Goal: Navigation & Orientation: Understand site structure

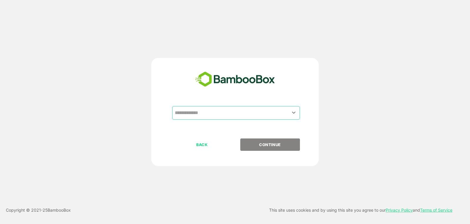
click at [293, 116] on button "Open" at bounding box center [294, 113] width 8 height 8
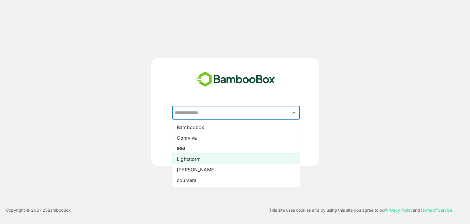
click at [212, 158] on li "Lightstorm" at bounding box center [236, 158] width 128 height 11
type input "**********"
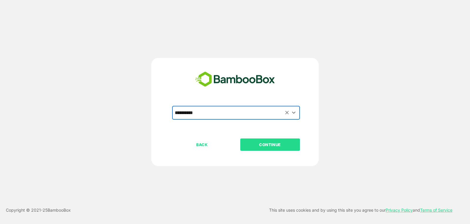
click at [270, 146] on p "CONTINUE" at bounding box center [269, 144] width 59 height 6
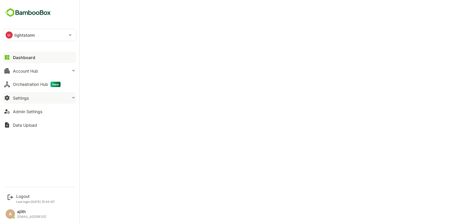
click at [12, 99] on button "Settings" at bounding box center [39, 98] width 73 height 12
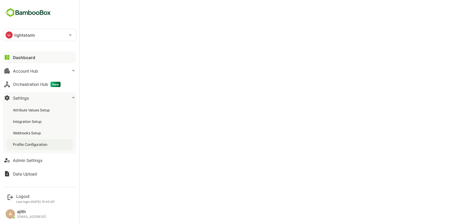
click at [36, 146] on div "Profile Configuration" at bounding box center [31, 144] width 36 height 5
click at [41, 70] on button "Account Hub" at bounding box center [39, 71] width 73 height 12
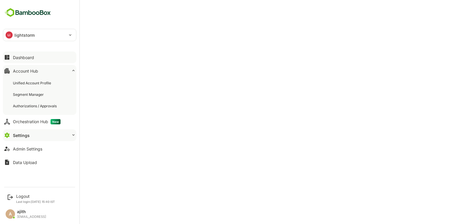
click at [40, 57] on button "Dashboard" at bounding box center [39, 57] width 73 height 12
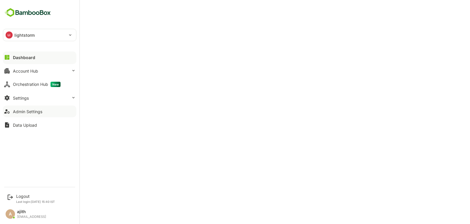
click at [29, 107] on button "Admin Settings" at bounding box center [39, 111] width 73 height 12
click at [31, 100] on button "Settings" at bounding box center [39, 98] width 73 height 12
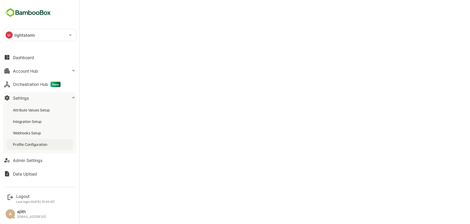
click at [28, 144] on div "Profile Configuration" at bounding box center [31, 144] width 36 height 5
click at [49, 79] on button "Orchestration Hub New" at bounding box center [39, 84] width 73 height 12
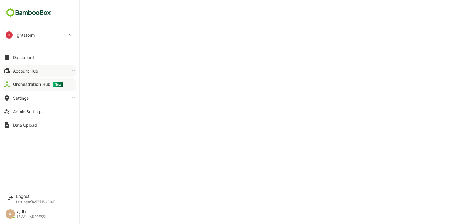
click at [54, 74] on button "Account Hub" at bounding box center [39, 71] width 73 height 12
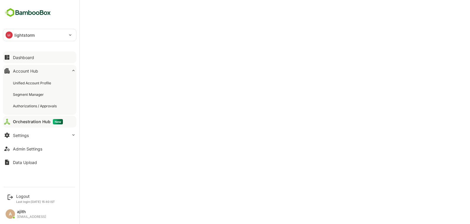
click at [49, 55] on button "Dashboard" at bounding box center [39, 57] width 73 height 12
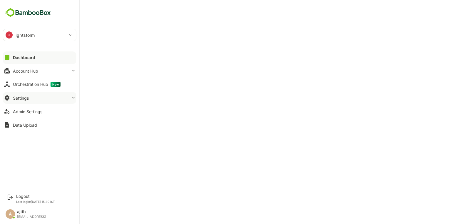
click at [51, 100] on button "Settings" at bounding box center [39, 98] width 73 height 12
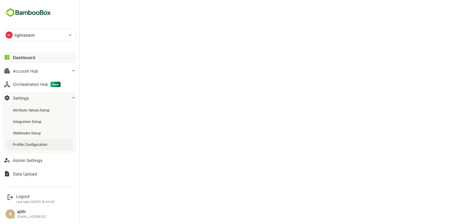
click at [49, 143] on div "Profile Configuration" at bounding box center [39, 144] width 66 height 11
click at [26, 72] on div "Account Hub" at bounding box center [25, 70] width 25 height 5
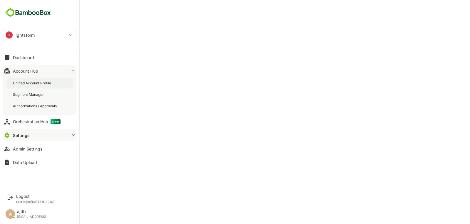
click at [28, 80] on div "Unified Account Profile" at bounding box center [32, 82] width 39 height 5
click at [30, 136] on button "Settings" at bounding box center [39, 135] width 73 height 12
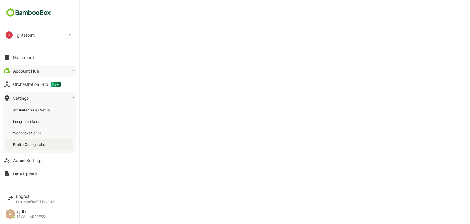
click at [30, 145] on div "Profile Configuration" at bounding box center [31, 144] width 36 height 5
click at [18, 58] on div "Dashboard" at bounding box center [23, 57] width 21 height 5
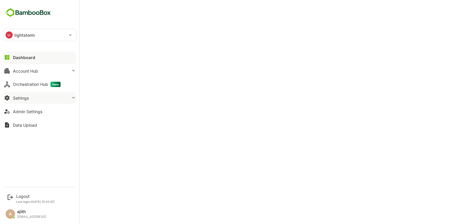
click at [27, 99] on div "Settings" at bounding box center [21, 97] width 16 height 5
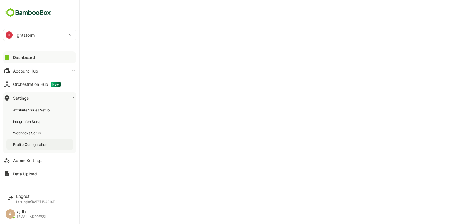
click at [26, 143] on div "Profile Configuration" at bounding box center [31, 144] width 36 height 5
click at [19, 72] on div "Account Hub" at bounding box center [25, 70] width 25 height 5
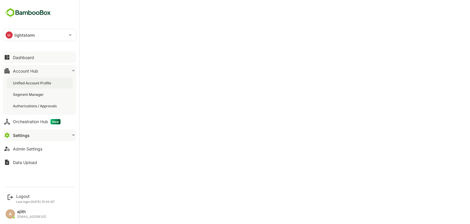
click at [23, 81] on div "Unified Account Profile" at bounding box center [32, 82] width 39 height 5
click at [19, 55] on div "Dashboard" at bounding box center [23, 57] width 21 height 5
